Goal: Information Seeking & Learning: Learn about a topic

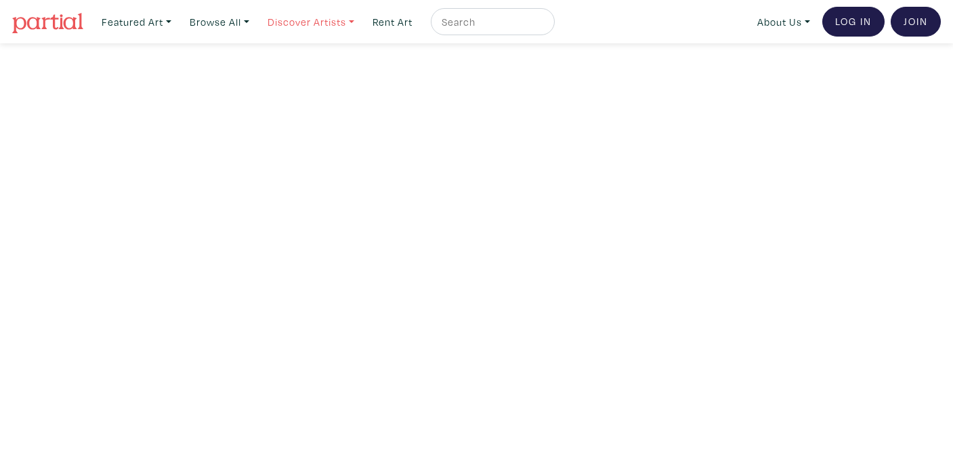
click at [316, 27] on link "Discover Artists" at bounding box center [311, 22] width 99 height 28
click at [327, 115] on link "OCAD U Showcase" at bounding box center [329, 121] width 111 height 12
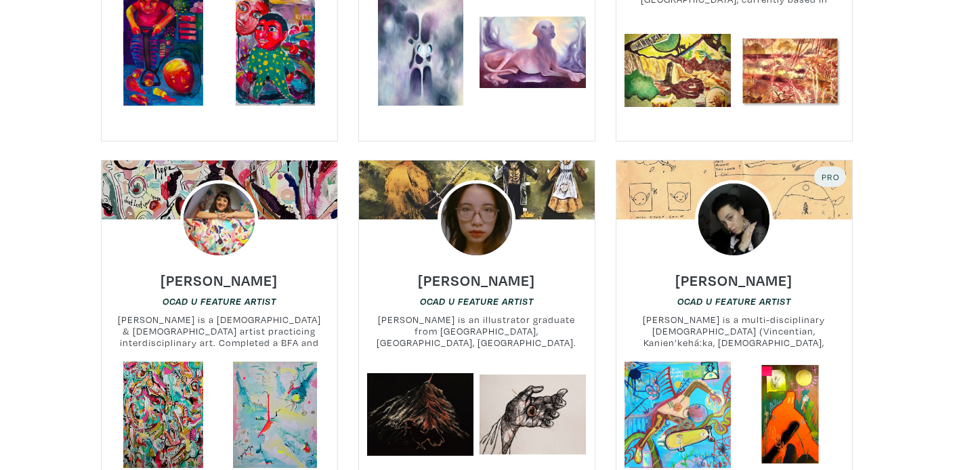
scroll to position [5329, 0]
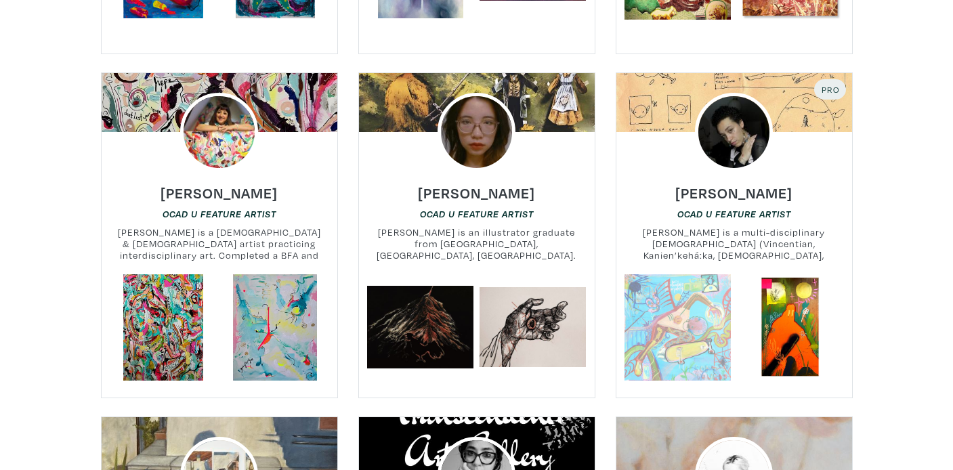
click at [714, 285] on link at bounding box center [678, 327] width 106 height 106
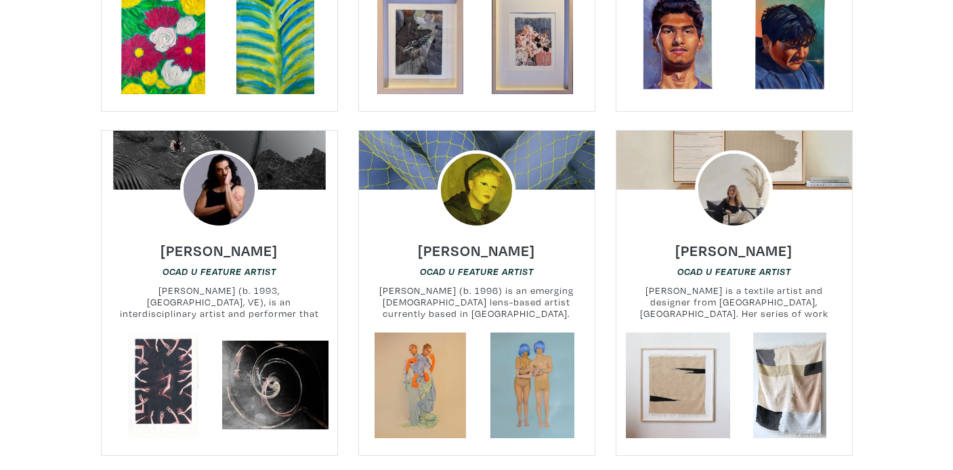
scroll to position [6343, 0]
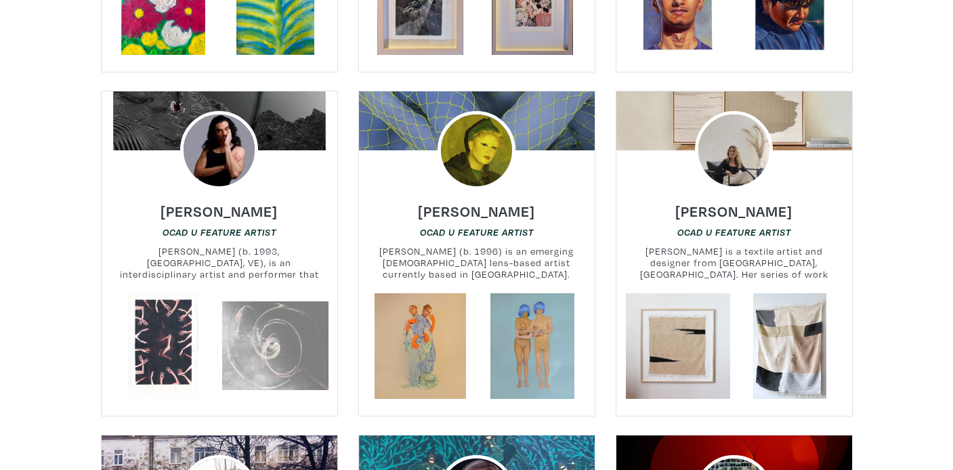
click at [256, 296] on link at bounding box center [275, 346] width 106 height 106
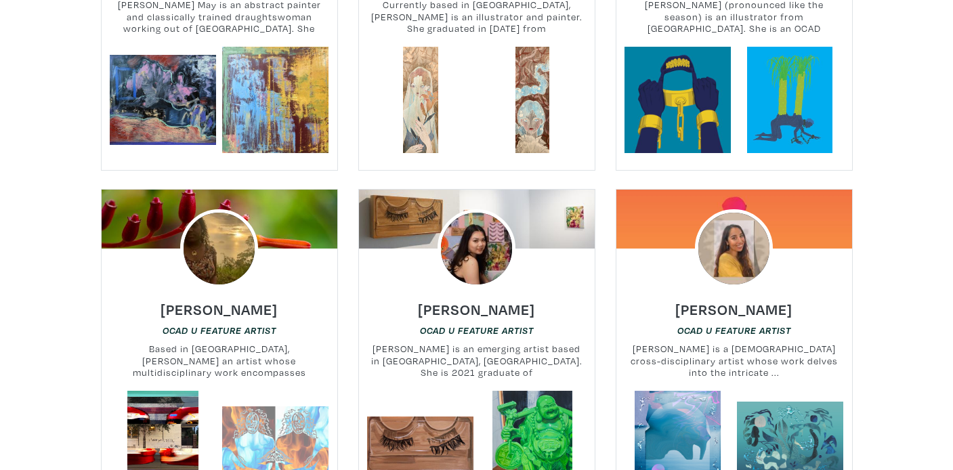
scroll to position [7284, 0]
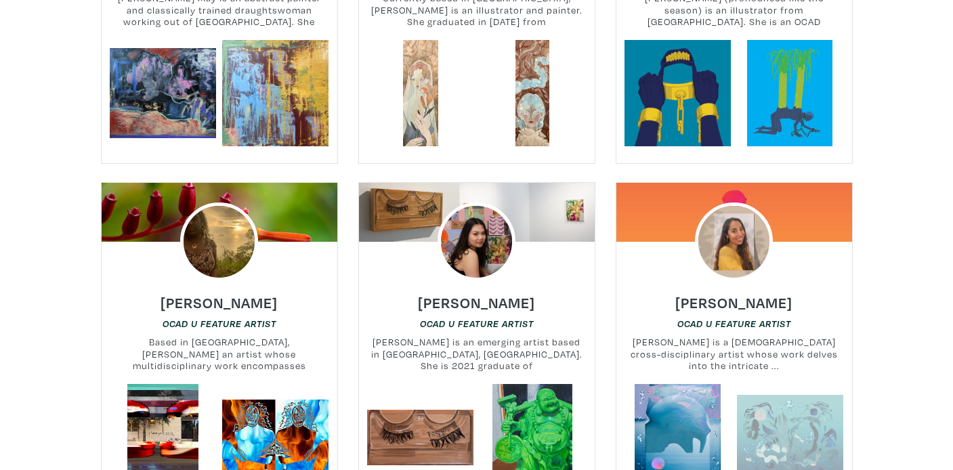
click at [780, 396] on link at bounding box center [790, 437] width 106 height 106
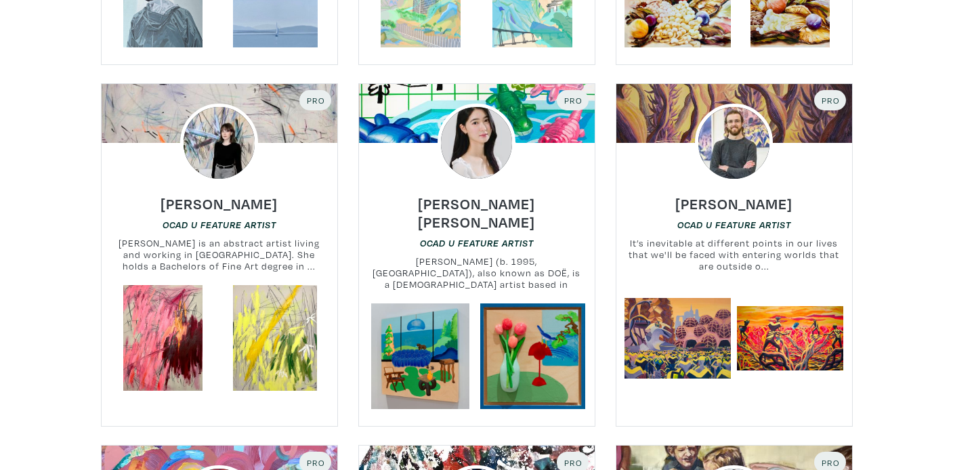
scroll to position [8762, 0]
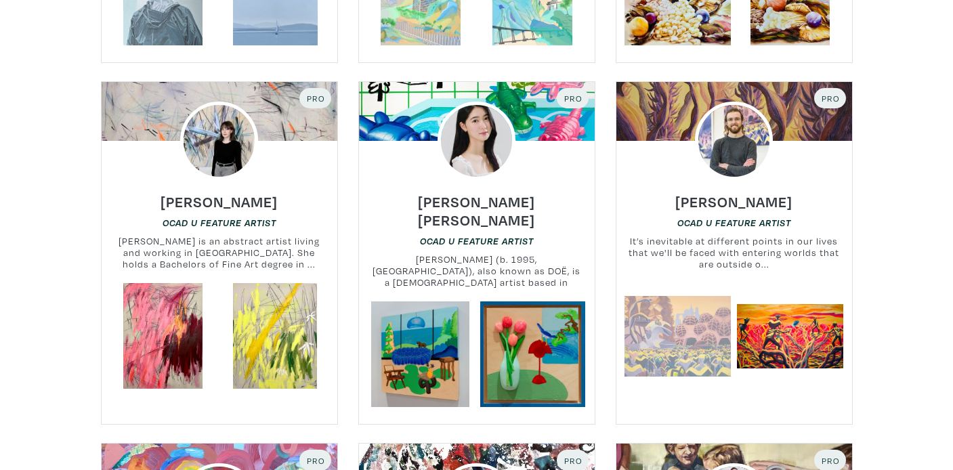
click at [665, 289] on link at bounding box center [678, 336] width 106 height 106
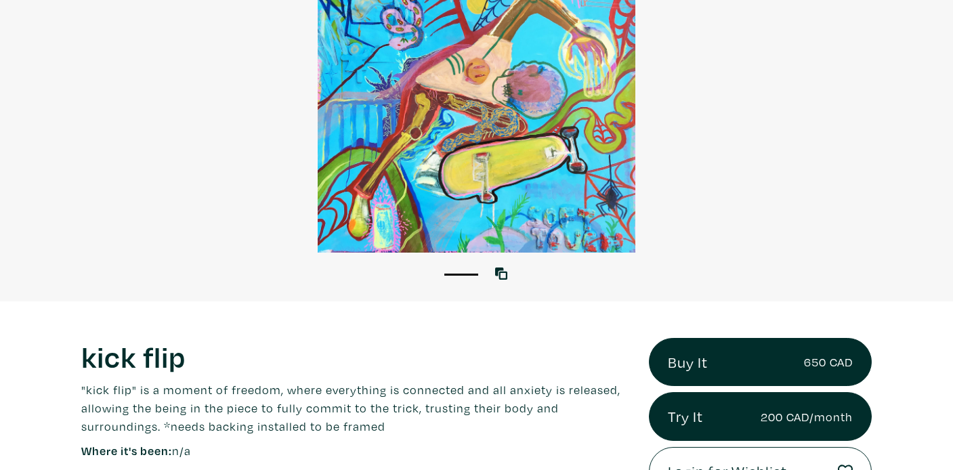
scroll to position [114, 0]
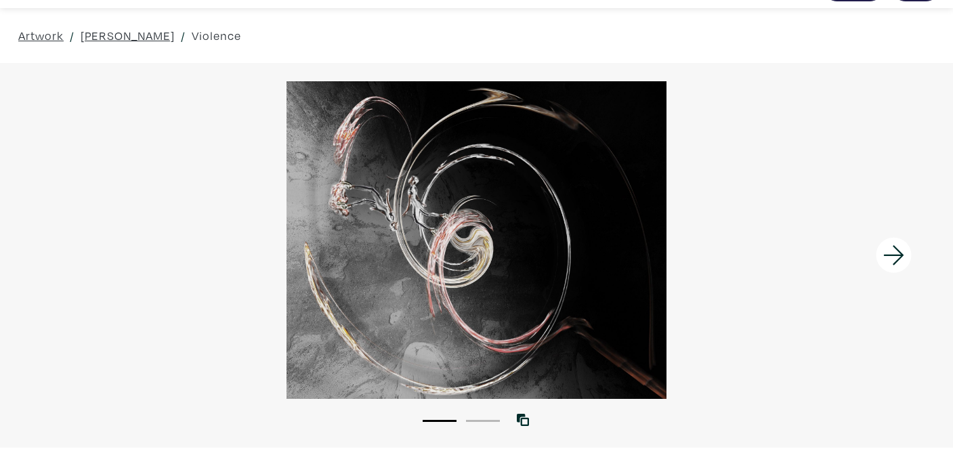
scroll to position [41, 0]
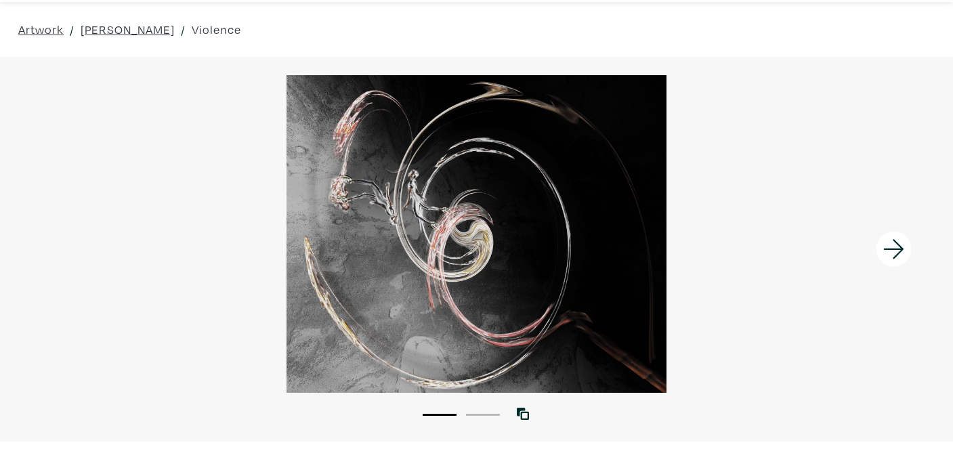
click at [481, 412] on li "2" at bounding box center [483, 414] width 34 height 14
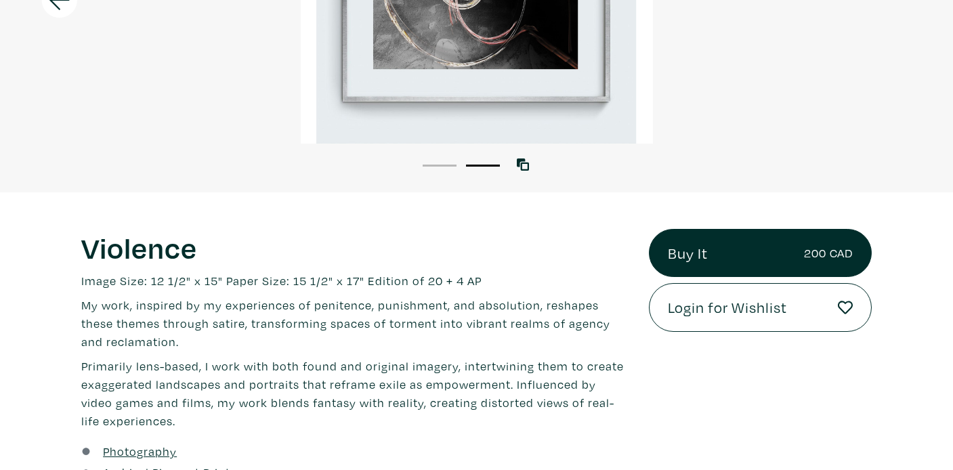
scroll to position [291, 0]
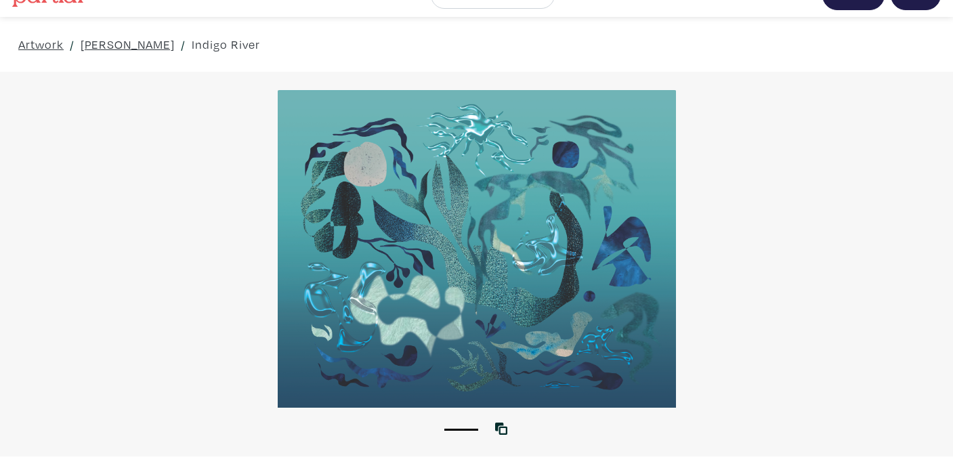
scroll to position [18, 0]
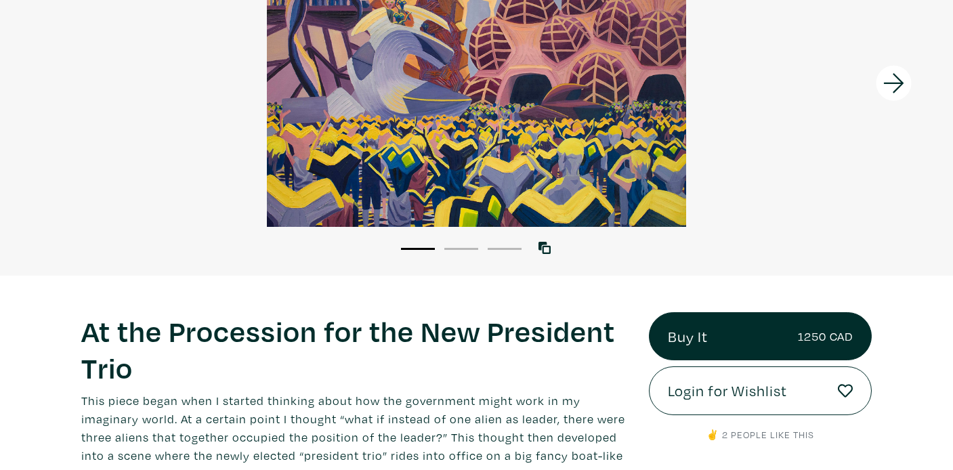
scroll to position [212, 0]
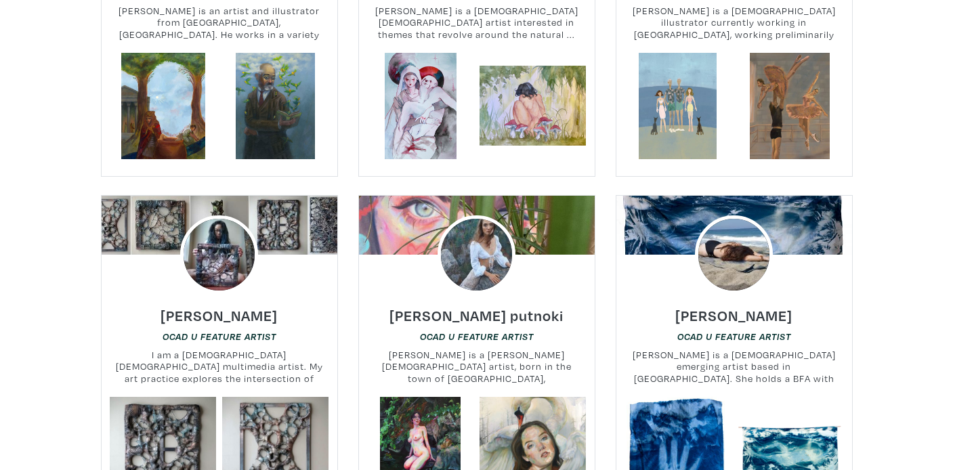
scroll to position [11105, 0]
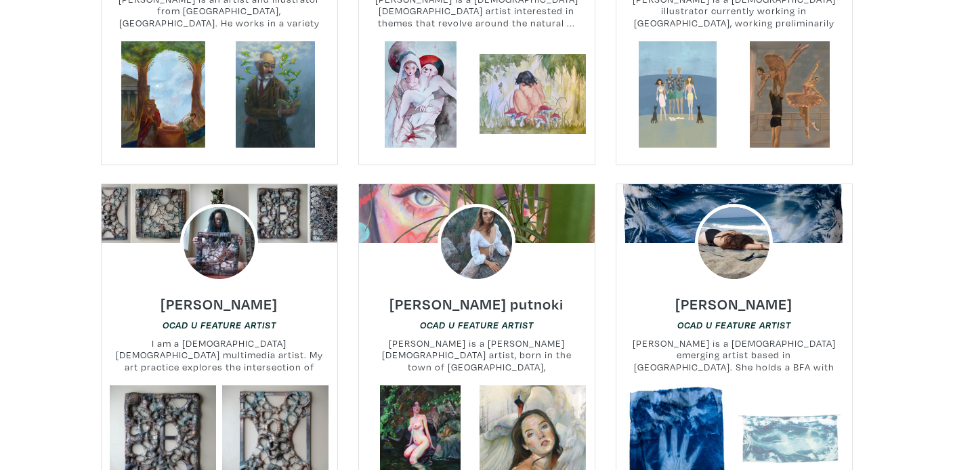
click at [767, 386] on link at bounding box center [790, 439] width 106 height 106
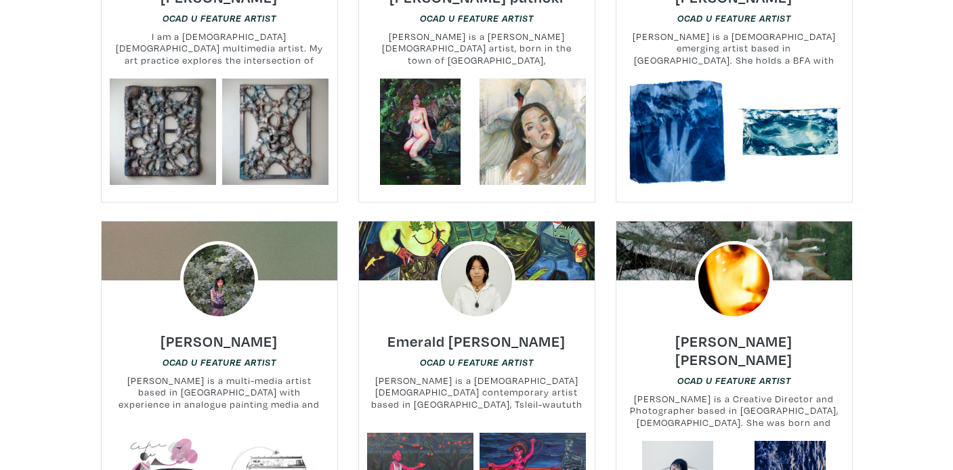
scroll to position [11413, 0]
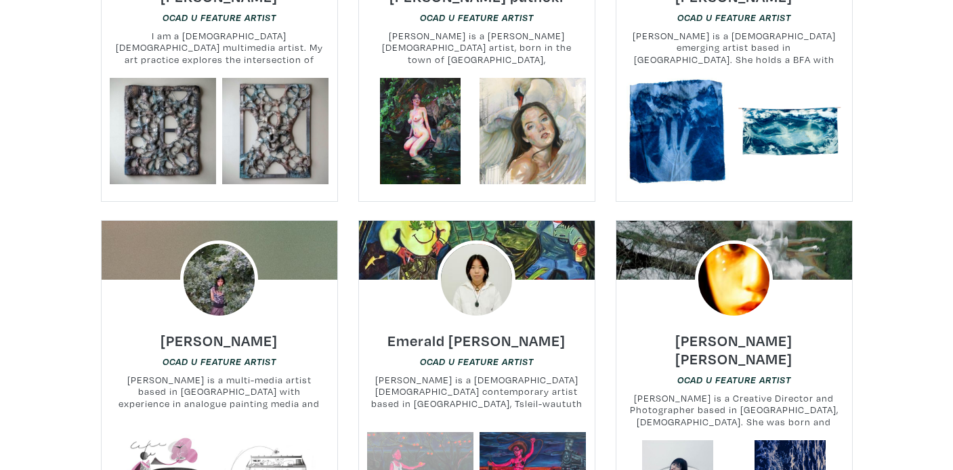
click at [442, 422] on link at bounding box center [420, 475] width 106 height 106
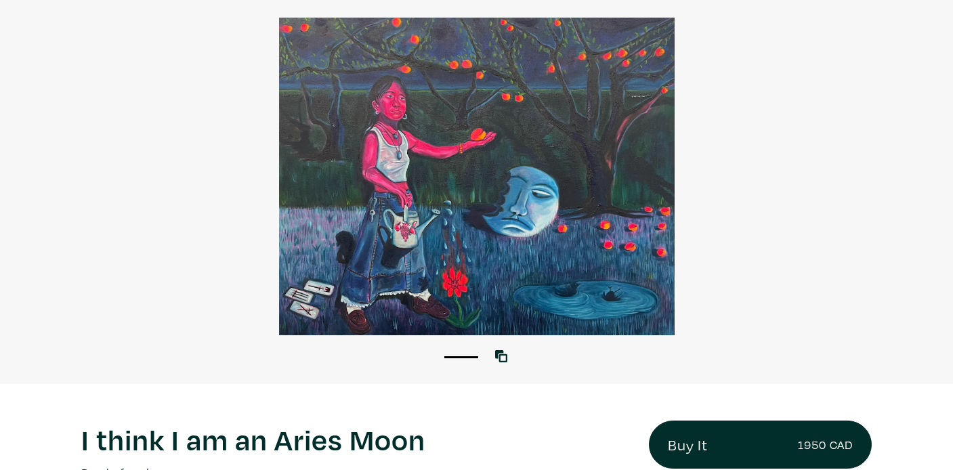
scroll to position [137, 0]
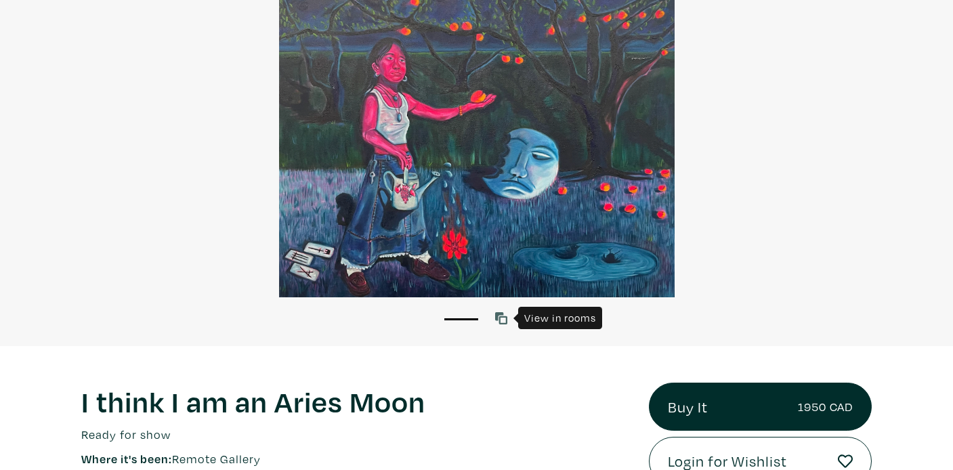
click at [505, 321] on icon at bounding box center [501, 318] width 12 height 12
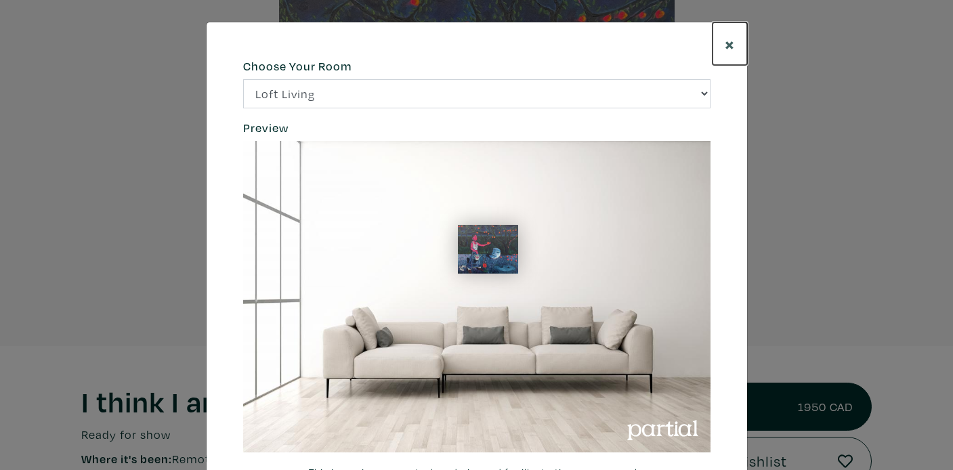
click at [729, 43] on span "×" at bounding box center [730, 44] width 10 height 24
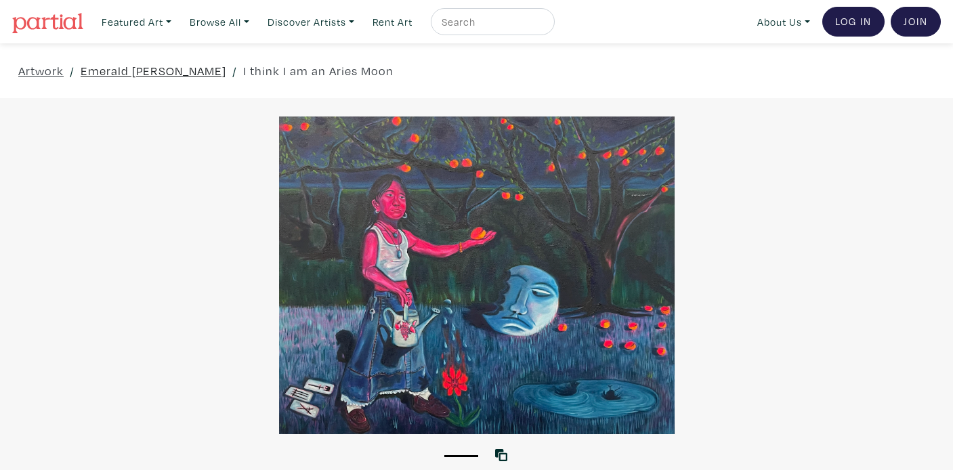
click at [181, 74] on link "Emerald Repard-Denniston" at bounding box center [154, 71] width 146 height 18
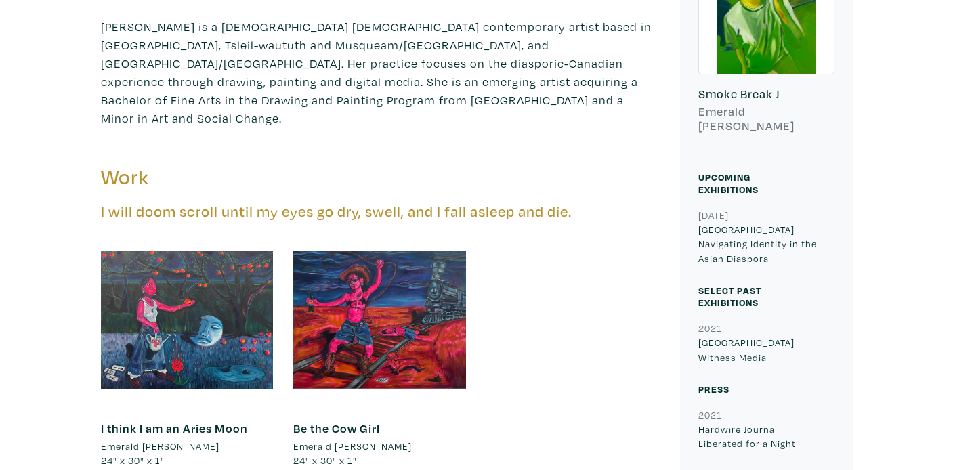
scroll to position [436, 0]
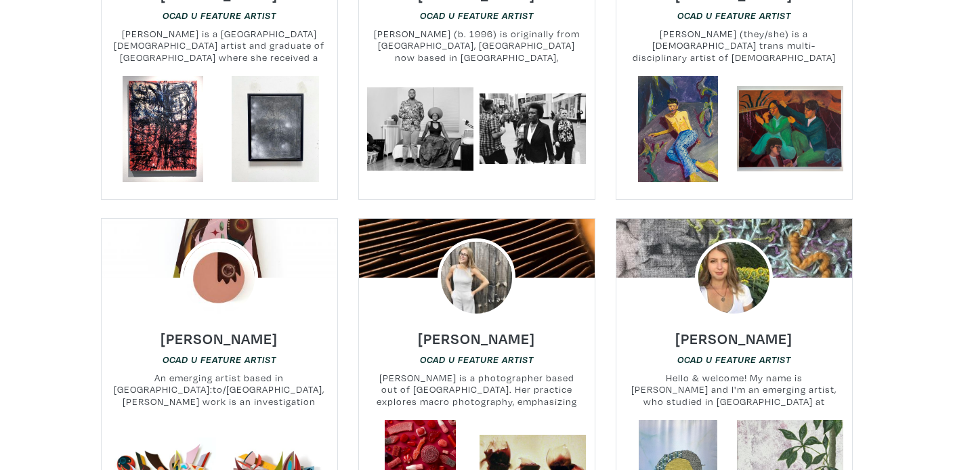
scroll to position [14531, 0]
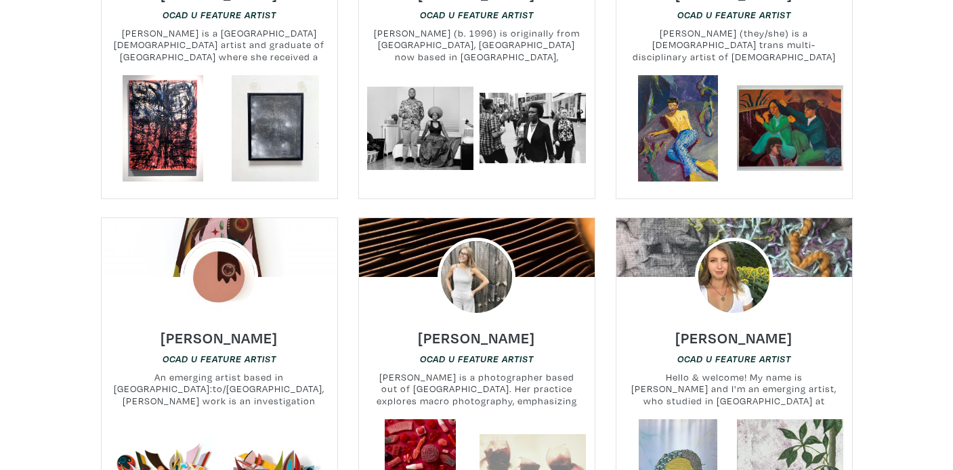
click at [521, 419] on link at bounding box center [533, 472] width 106 height 106
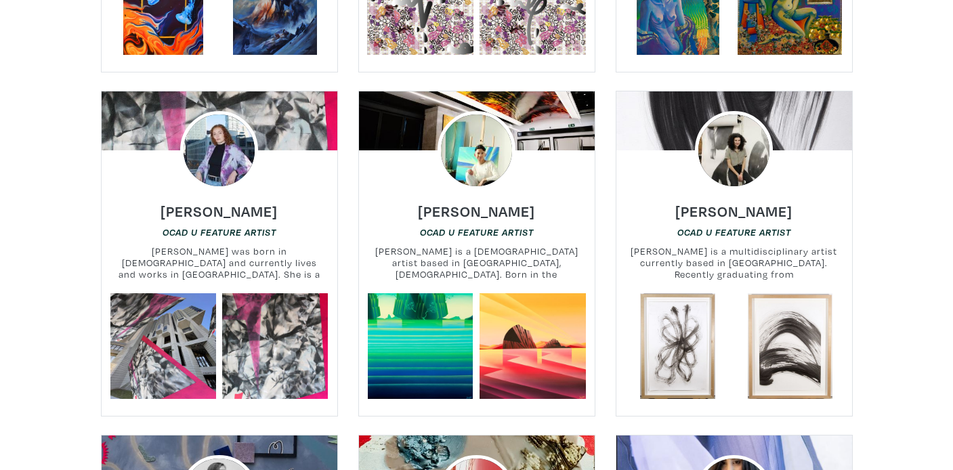
scroll to position [16035, 0]
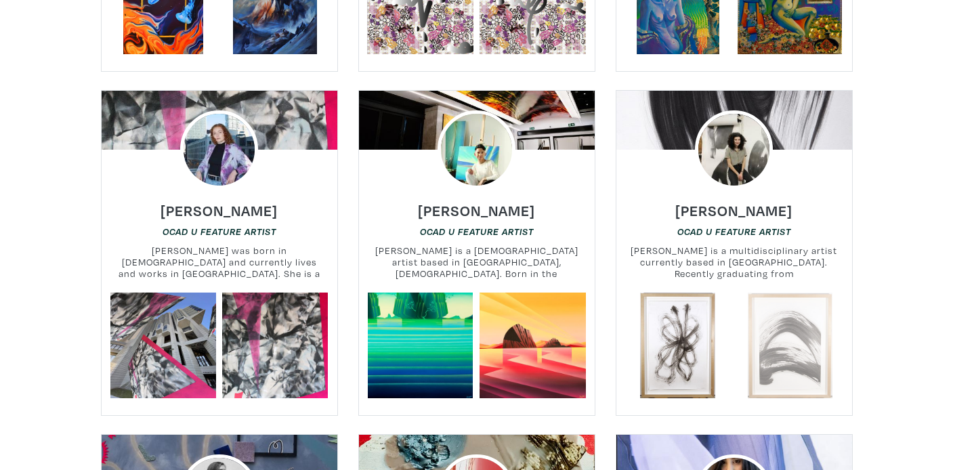
click at [776, 293] on link at bounding box center [790, 346] width 106 height 106
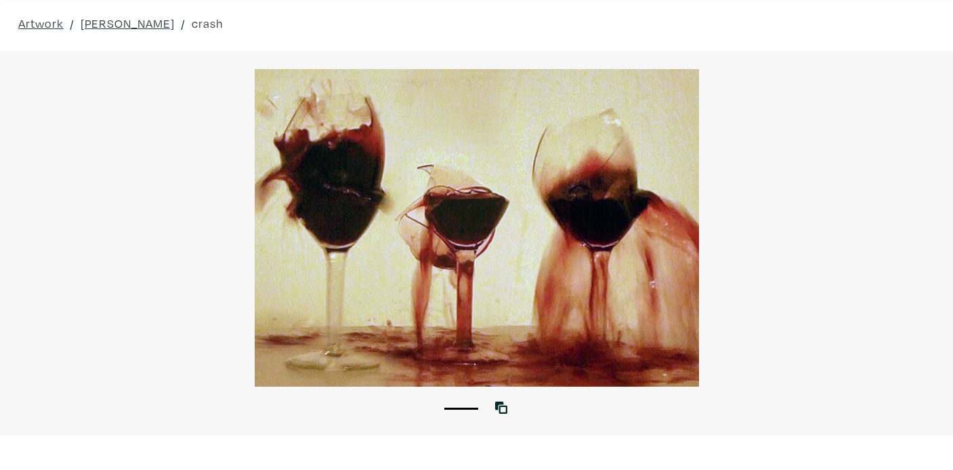
scroll to position [52, 0]
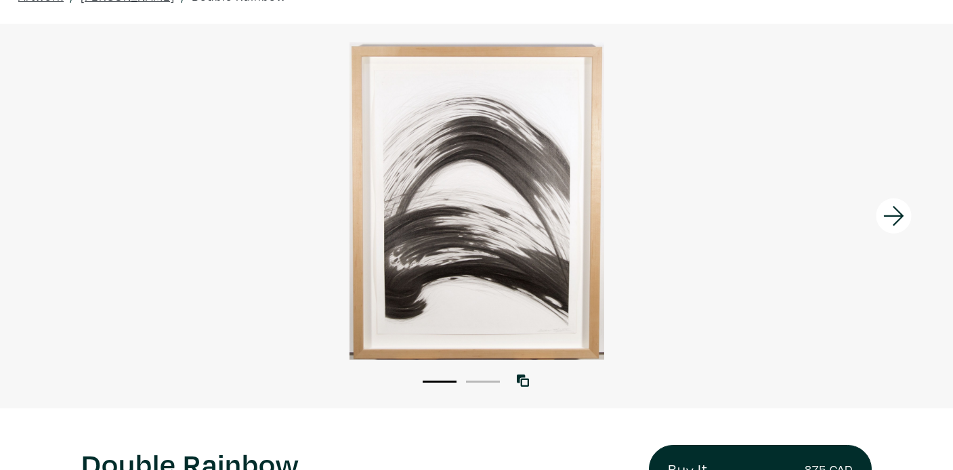
scroll to position [78, 0]
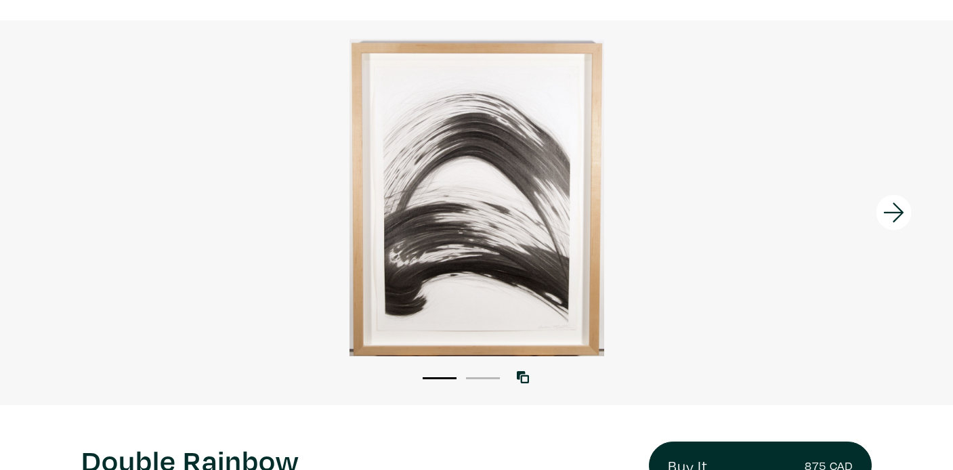
click at [491, 379] on li "2" at bounding box center [483, 378] width 34 height 14
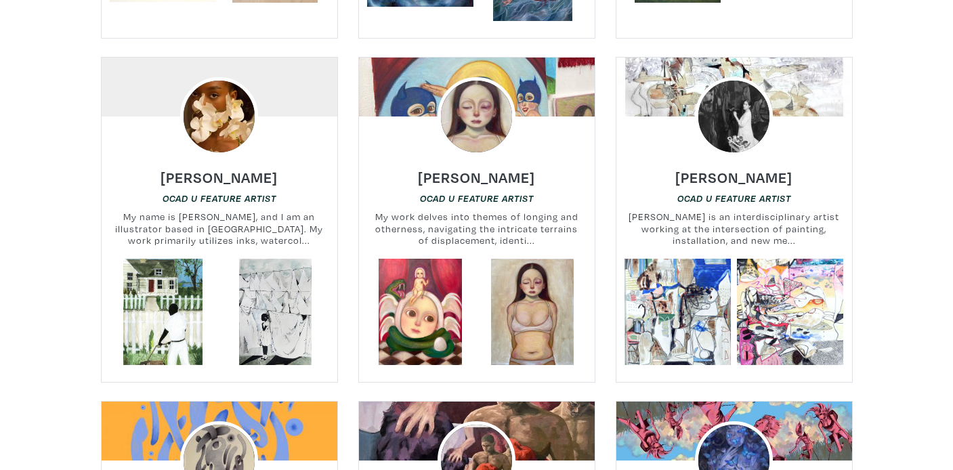
scroll to position [743, 0]
